Goal: Book appointment/travel/reservation

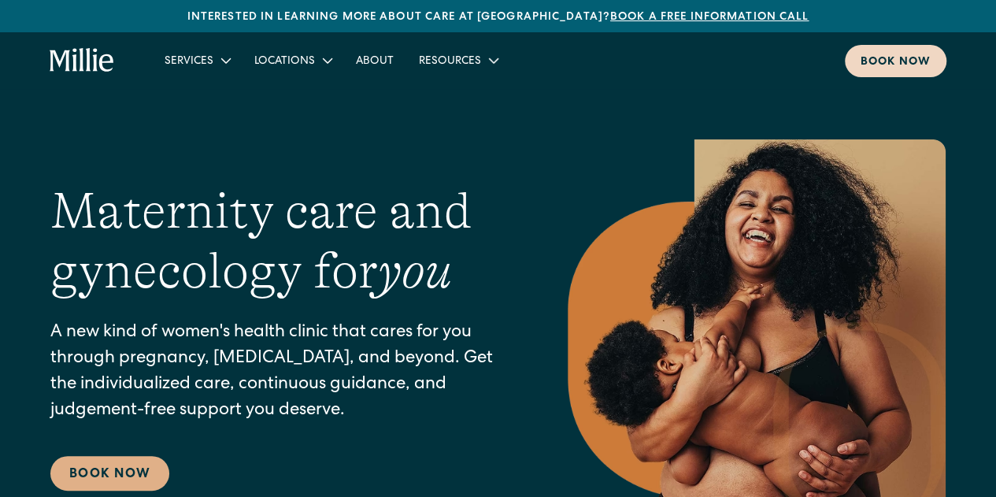
click at [896, 58] on div "Book now" at bounding box center [896, 62] width 70 height 17
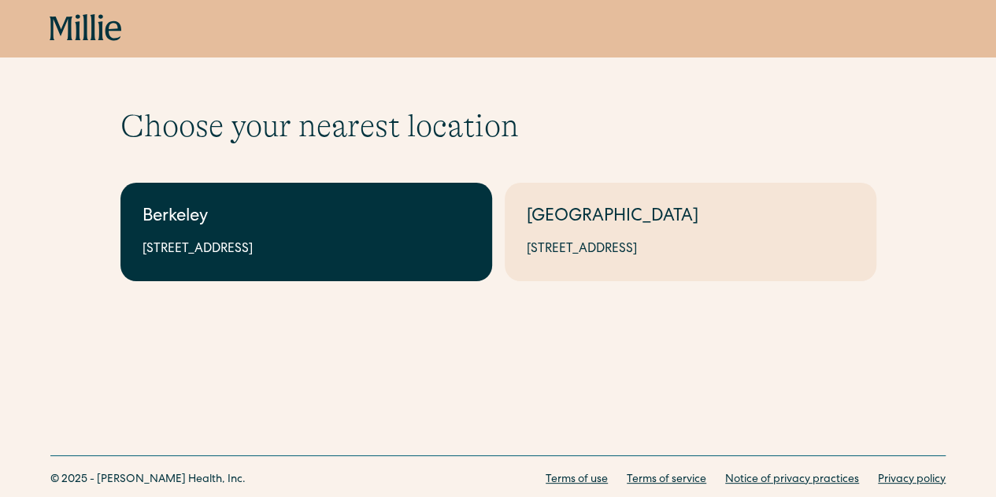
click at [247, 226] on div "Berkeley" at bounding box center [307, 218] width 328 height 26
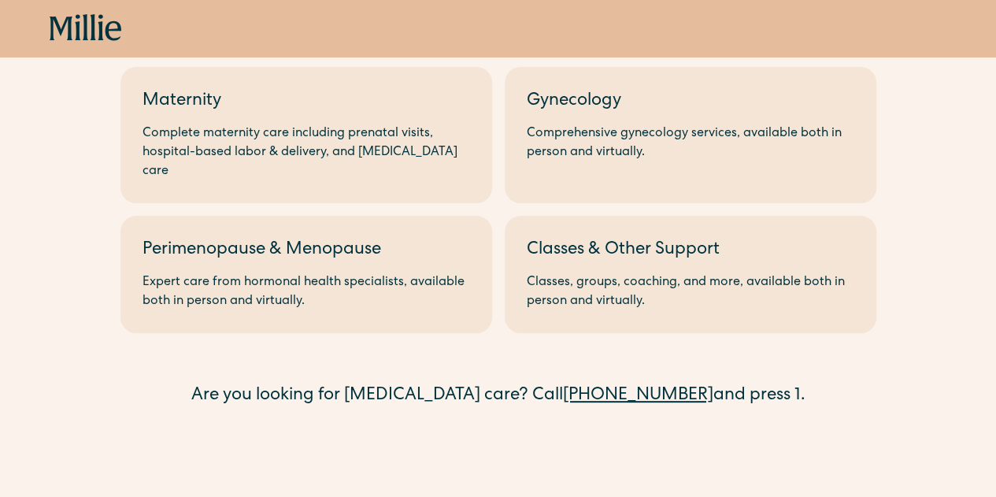
scroll to position [129, 0]
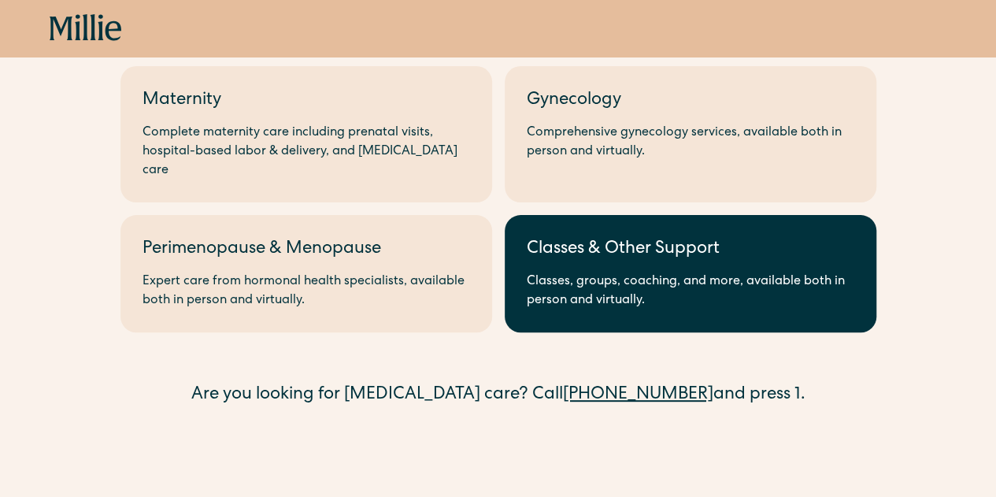
click at [680, 273] on div "Classes, groups, coaching, and more, available both in person and virtually." at bounding box center [691, 292] width 328 height 38
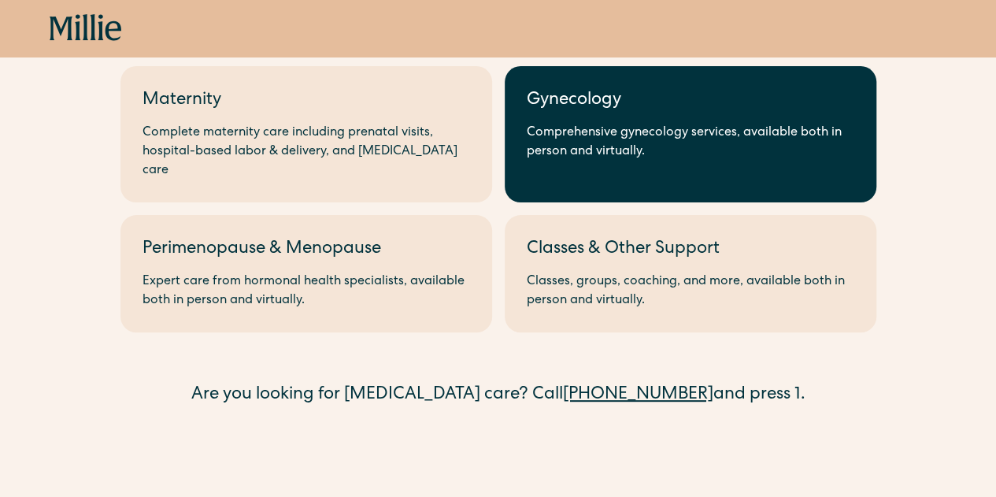
click at [603, 140] on div "Comprehensive gynecology services, available both in person and virtually." at bounding box center [691, 143] width 328 height 38
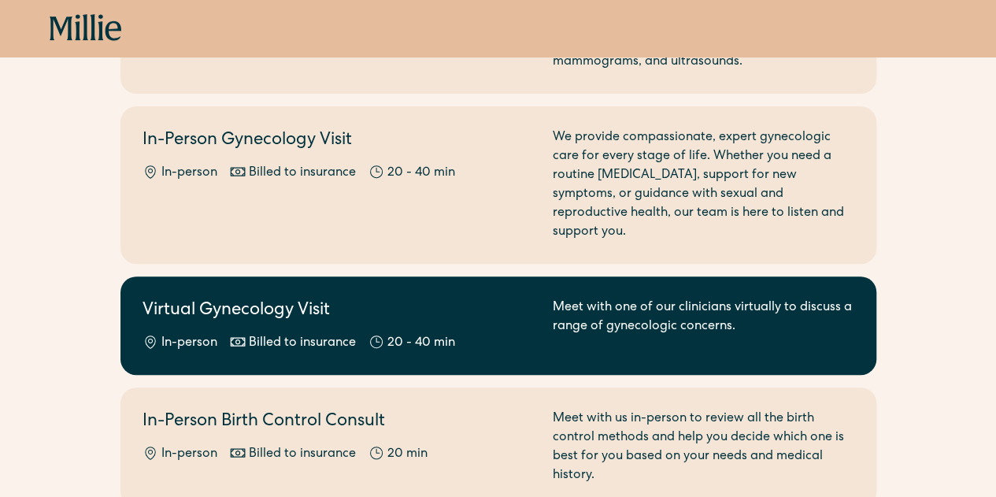
scroll to position [266, 0]
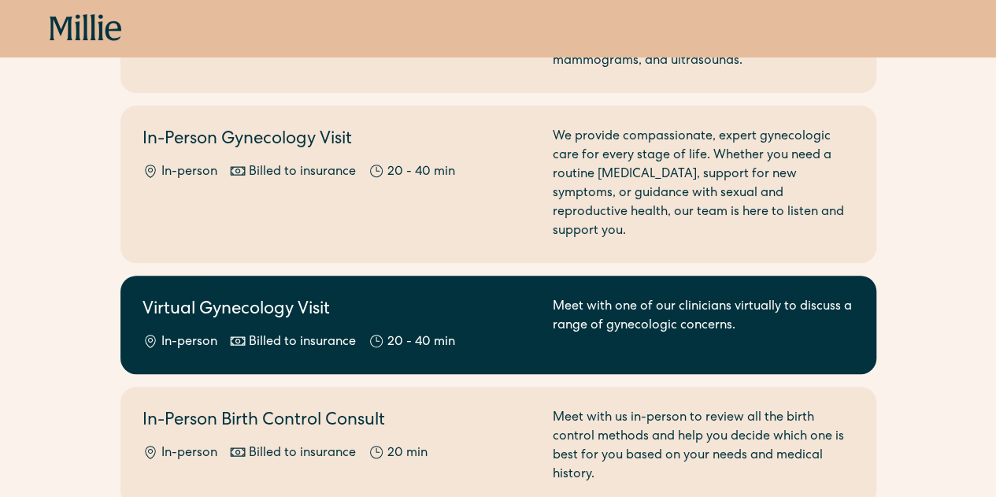
click at [640, 298] on div "Meet with one of our clinicians virtually to discuss a range of gynecologic con…" at bounding box center [704, 325] width 302 height 54
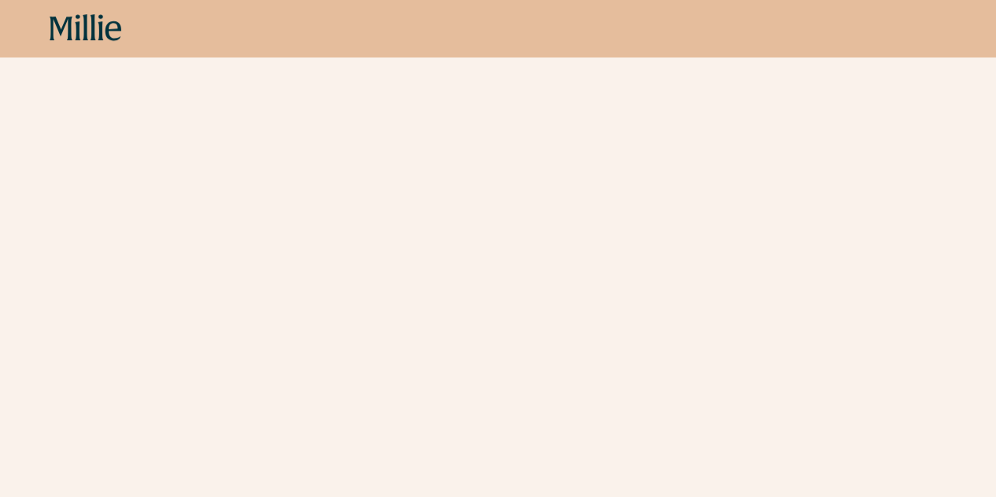
scroll to position [502, 0]
